Goal: Communication & Community: Answer question/provide support

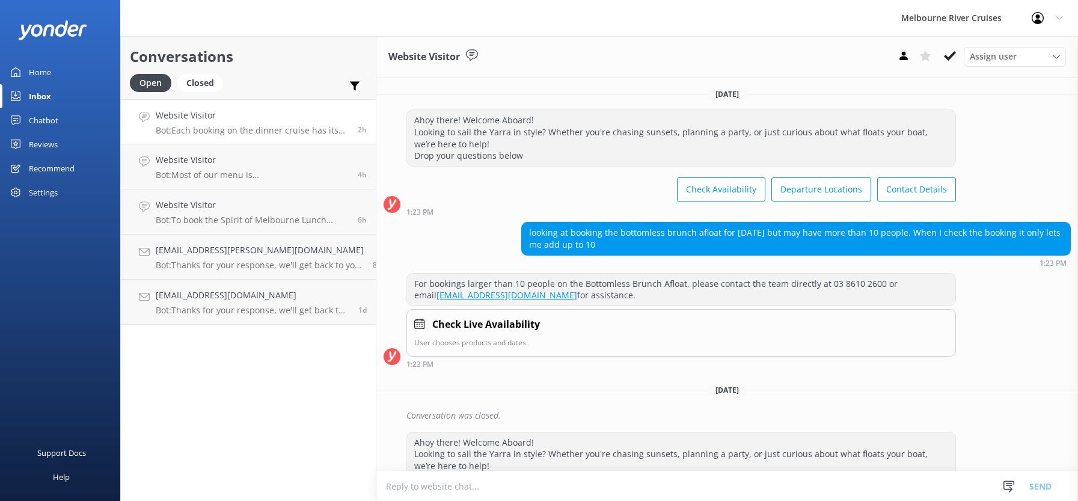
scroll to position [162, 0]
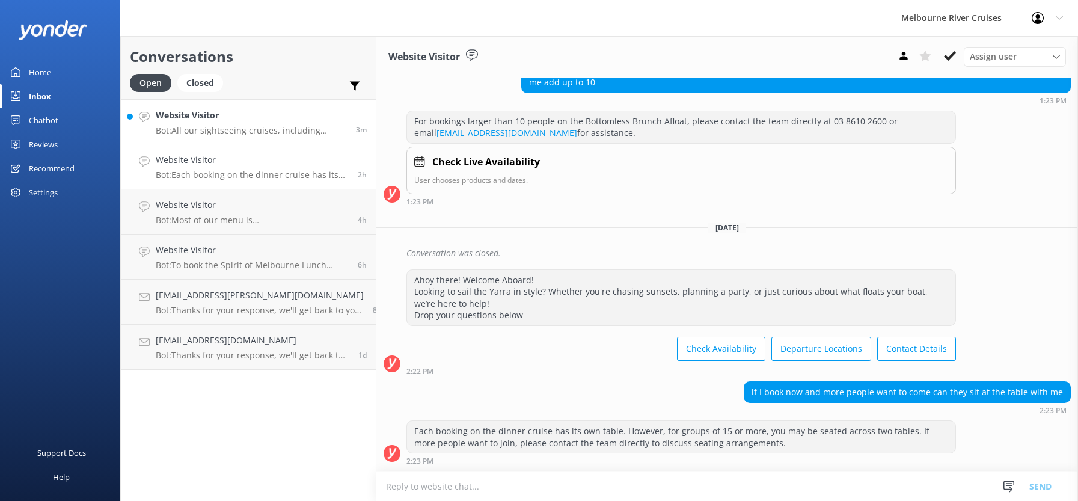
click at [220, 125] on div "Website Visitor Bot: All our sightseeing cruises, including Cruise B, are round…" at bounding box center [251, 122] width 191 height 26
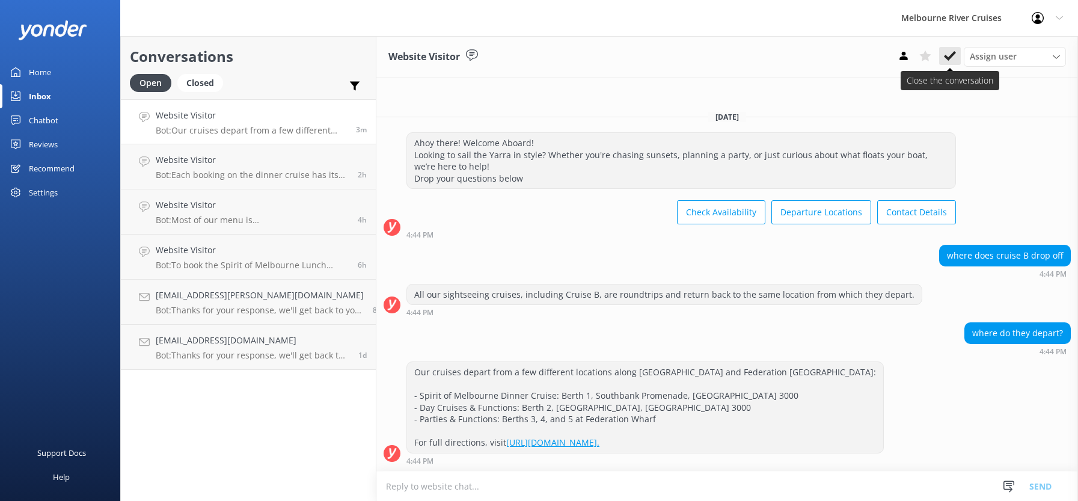
click at [950, 59] on use at bounding box center [950, 56] width 12 height 10
